Goal: Transaction & Acquisition: Obtain resource

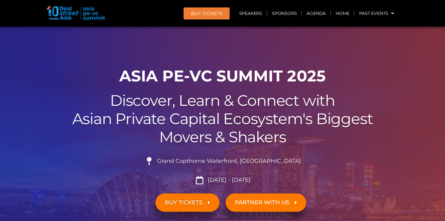
scroll to position [41, 0]
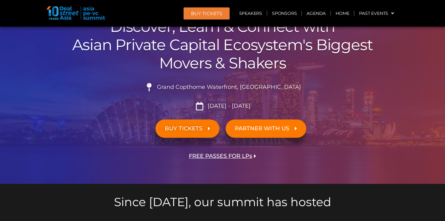
click at [272, 129] on span "PARTNER WITH US" at bounding box center [262, 129] width 54 height 6
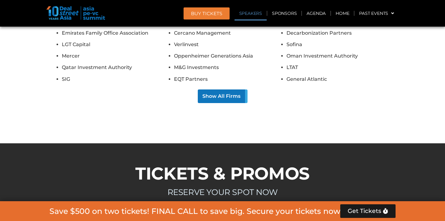
scroll to position [3724, 0]
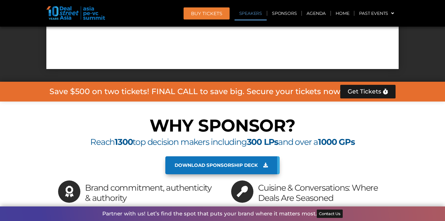
click at [222, 162] on span "Download sponsorship deck" at bounding box center [216, 165] width 83 height 6
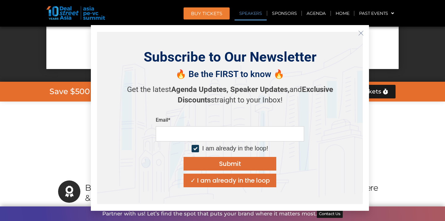
click at [363, 33] on icon "Close" at bounding box center [361, 33] width 6 height 6
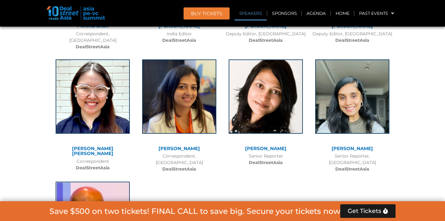
scroll to position [2795, 0]
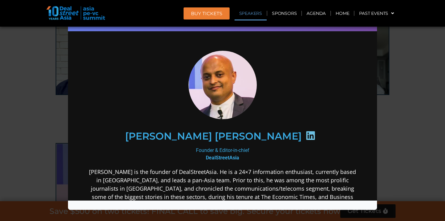
scroll to position [0, 0]
click at [306, 134] on icon at bounding box center [311, 135] width 10 height 10
click at [306, 136] on icon at bounding box center [311, 135] width 10 height 10
click at [211, 137] on h2 "[PERSON_NAME] [PERSON_NAME]" at bounding box center [213, 136] width 177 height 10
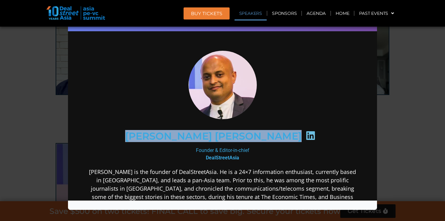
click at [211, 137] on h2 "[PERSON_NAME] [PERSON_NAME]" at bounding box center [213, 136] width 177 height 10
copy div "[PERSON_NAME] [PERSON_NAME]"
